Goal: Find specific page/section

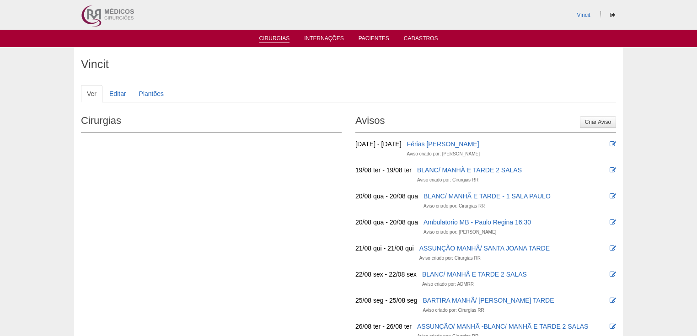
click at [275, 39] on link "Cirurgias" at bounding box center [274, 39] width 31 height 8
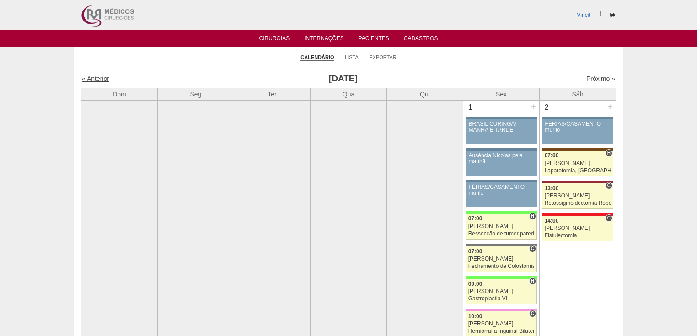
click at [96, 80] on link "« Anterior" at bounding box center [95, 78] width 27 height 7
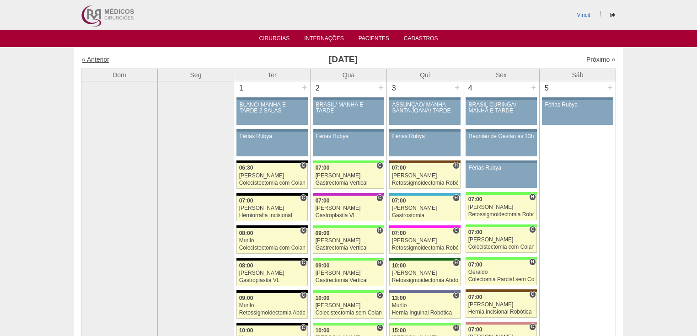
click at [97, 59] on link "« Anterior" at bounding box center [95, 59] width 27 height 7
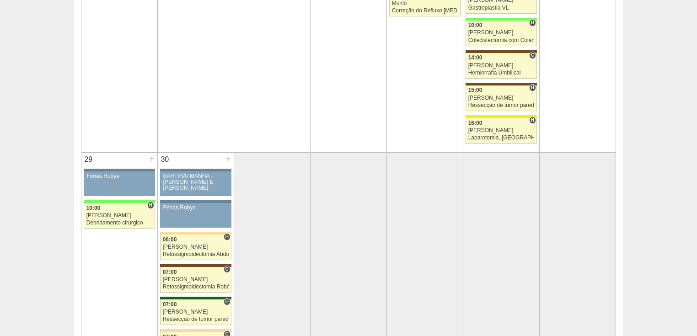
scroll to position [2122, 0]
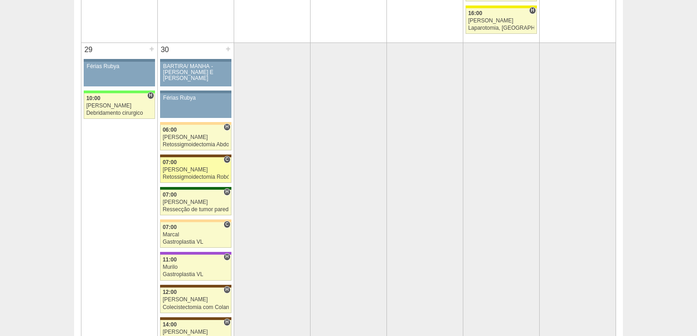
click at [194, 174] on div "Retossigmoidectomia Robótica" at bounding box center [196, 177] width 66 height 6
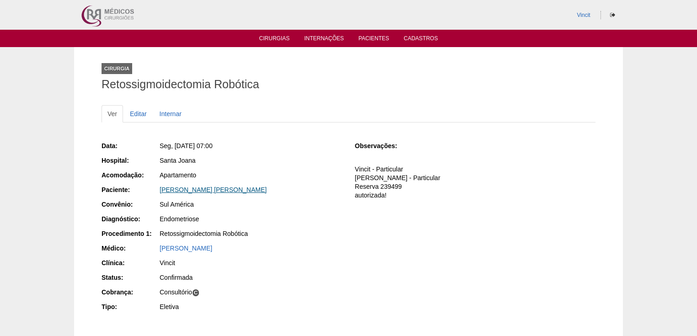
click at [191, 189] on link "[PERSON_NAME]" at bounding box center [213, 189] width 107 height 7
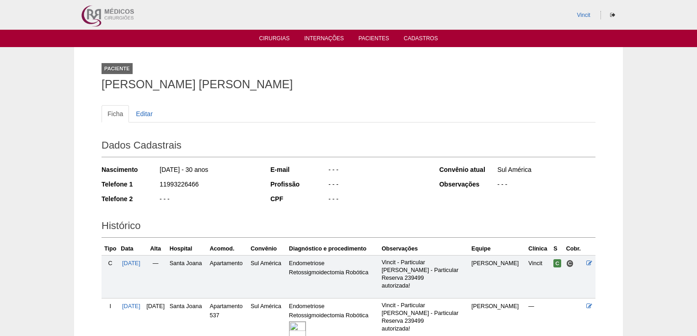
scroll to position [104, 0]
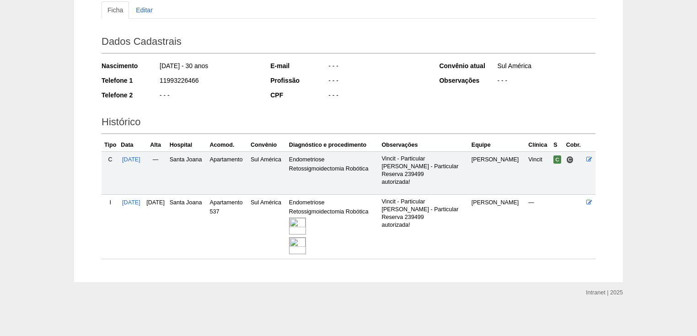
click at [306, 223] on img at bounding box center [297, 226] width 17 height 17
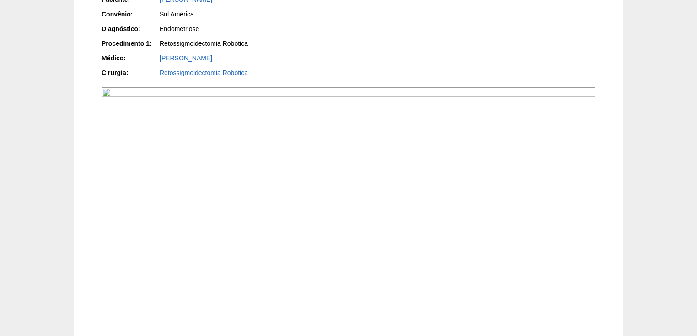
scroll to position [329, 0]
